Goal: Task Accomplishment & Management: Manage account settings

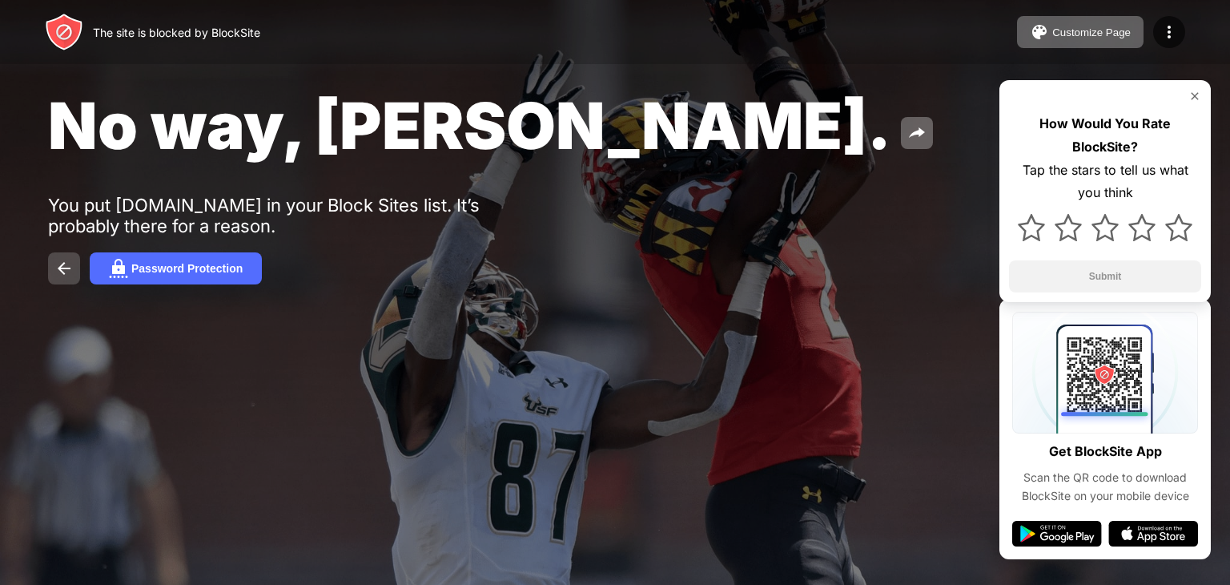
click at [70, 263] on img at bounding box center [63, 268] width 19 height 19
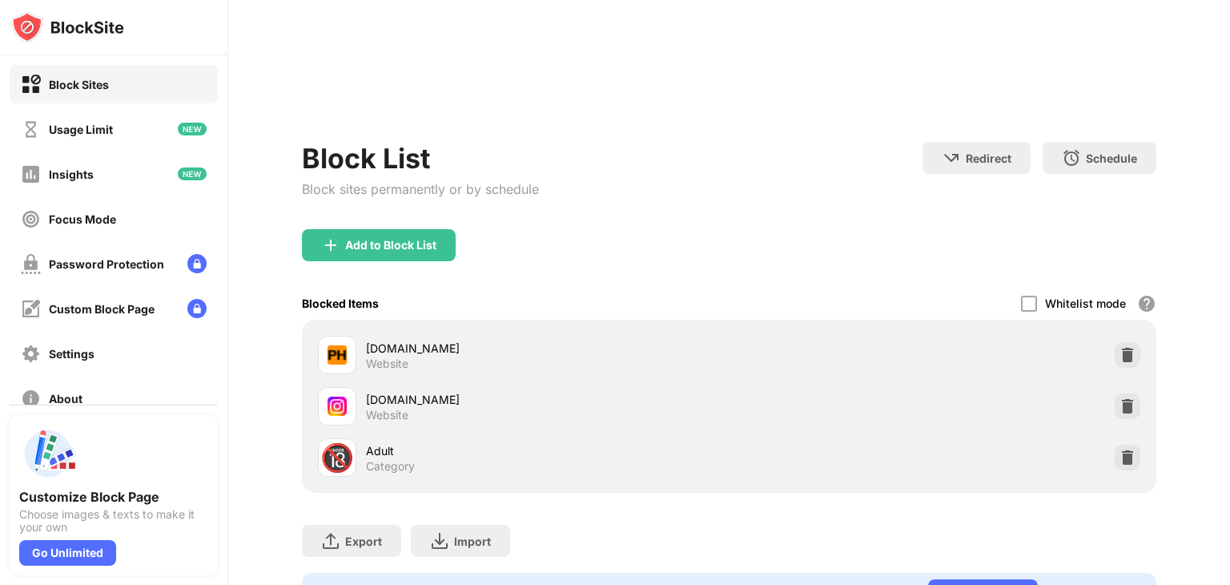
scroll to position [89, 0]
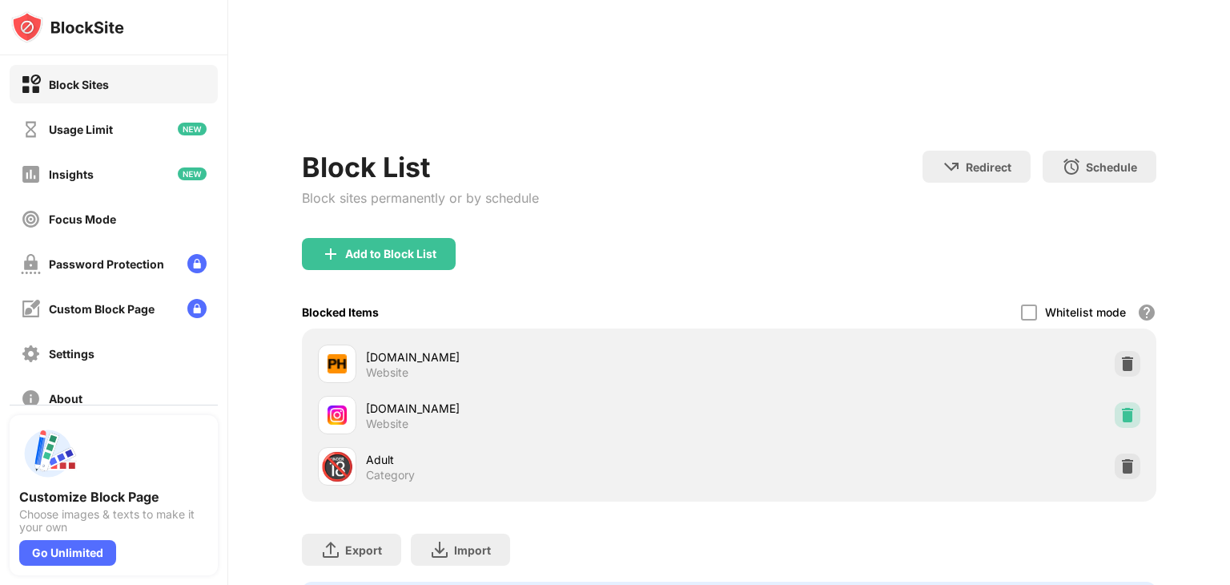
click at [1120, 415] on img at bounding box center [1128, 415] width 16 height 16
